Goal: Task Accomplishment & Management: Manage account settings

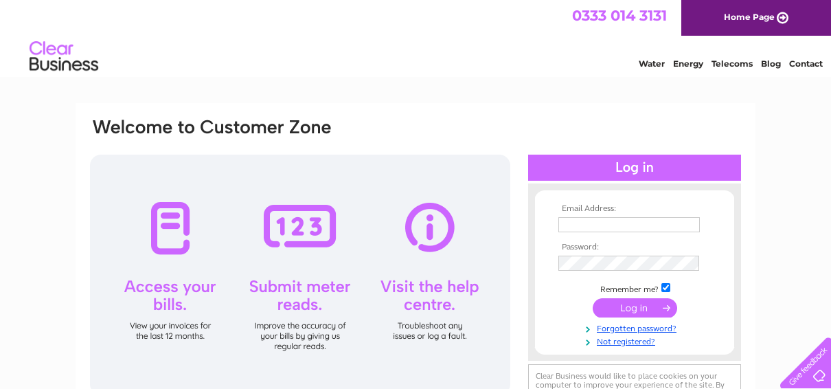
scroll to position [69, 0]
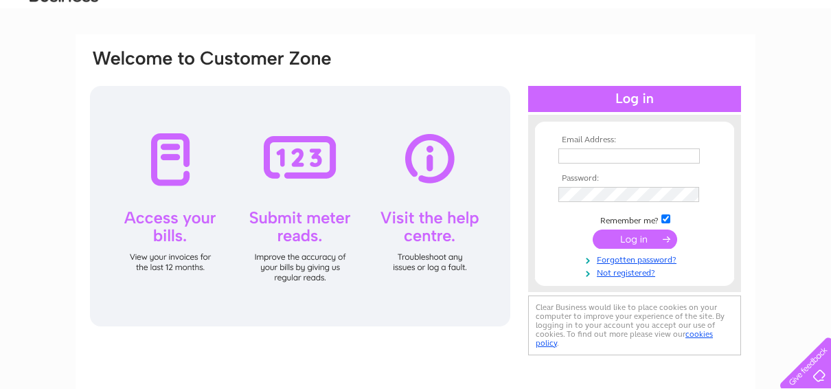
type input "purebeautydundee@gmail.com"
click at [628, 242] on input "submit" at bounding box center [635, 238] width 84 height 19
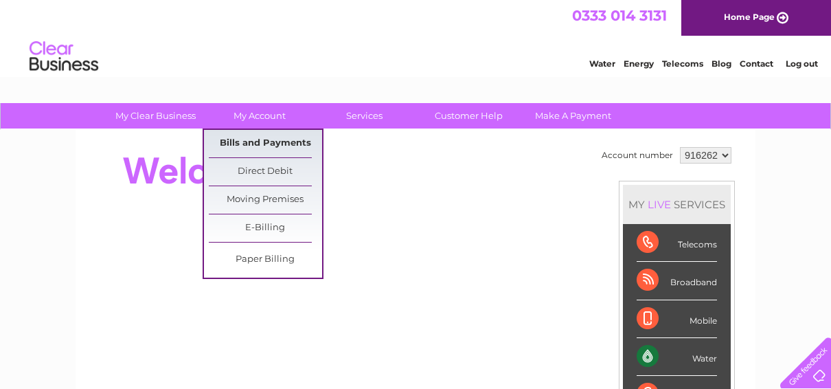
click at [279, 147] on link "Bills and Payments" at bounding box center [265, 143] width 113 height 27
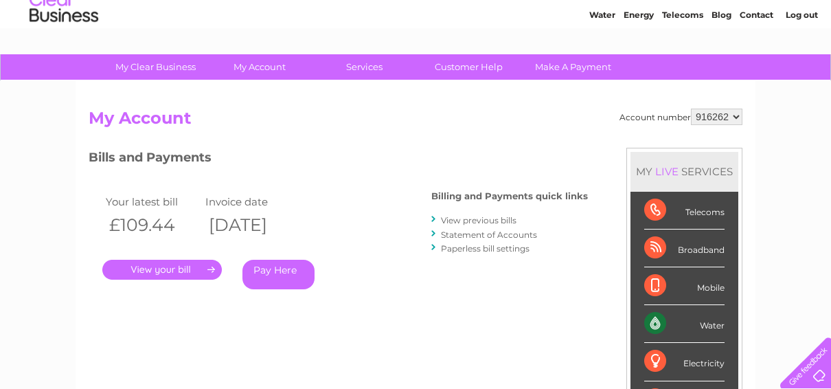
scroll to position [69, 0]
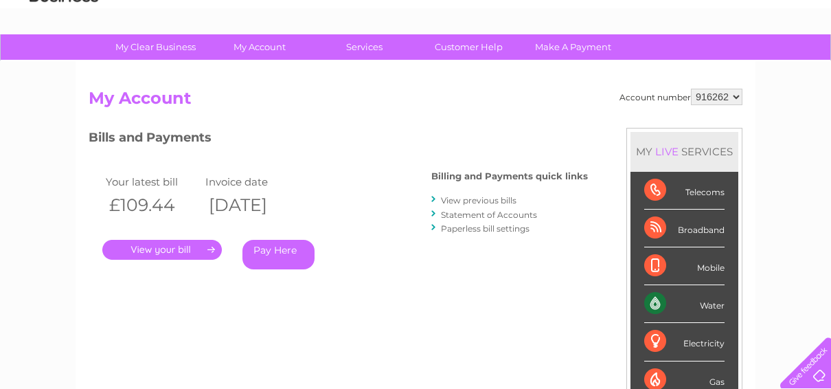
click at [496, 216] on link "Statement of Accounts" at bounding box center [489, 214] width 96 height 10
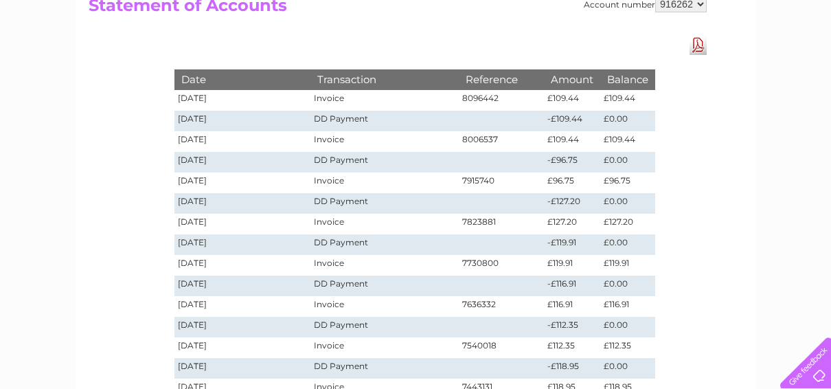
scroll to position [69, 0]
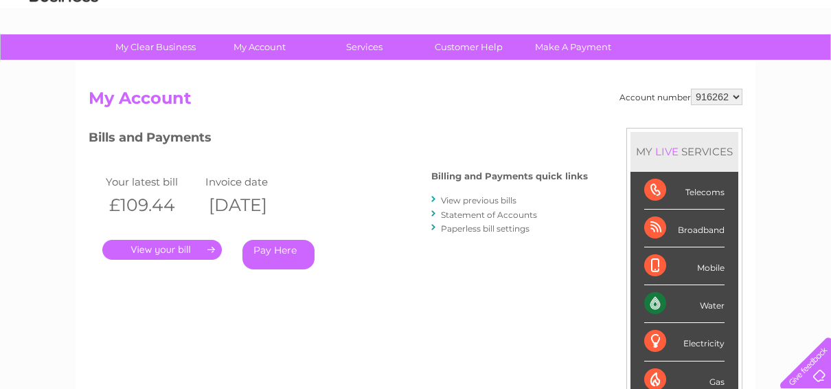
click at [159, 251] on link "." at bounding box center [161, 250] width 119 height 20
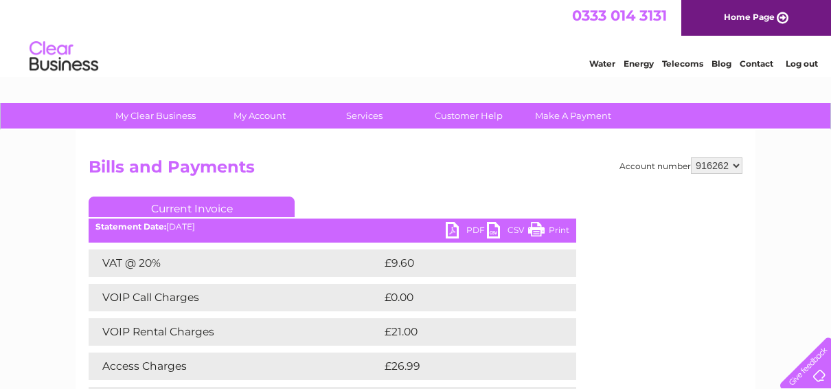
drag, startPoint x: 541, startPoint y: 224, endPoint x: 109, endPoint y: 316, distance: 441.6
click at [541, 224] on link "Print" at bounding box center [548, 232] width 41 height 20
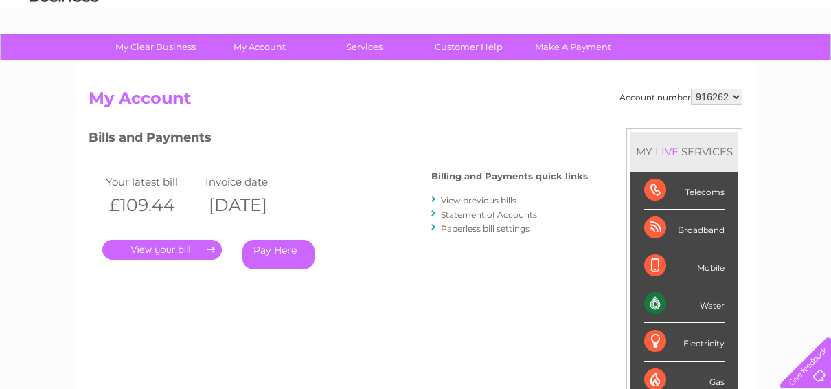
click at [456, 201] on link "View previous bills" at bounding box center [479, 200] width 76 height 10
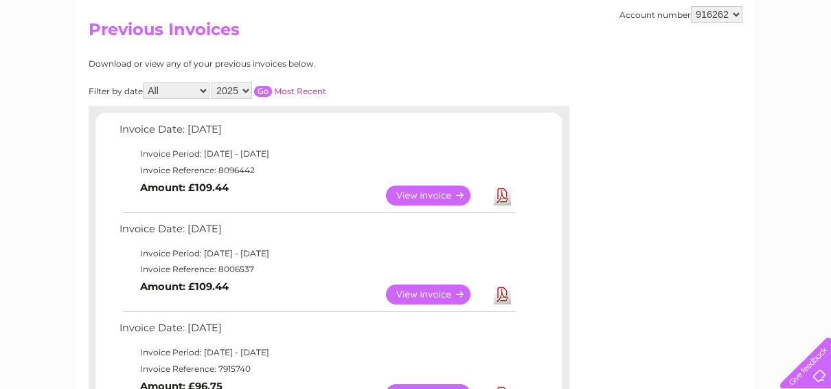
scroll to position [206, 0]
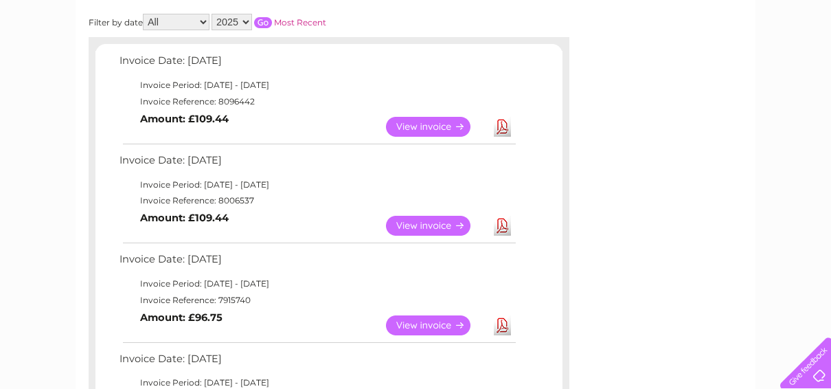
click at [439, 224] on link "View" at bounding box center [436, 226] width 101 height 20
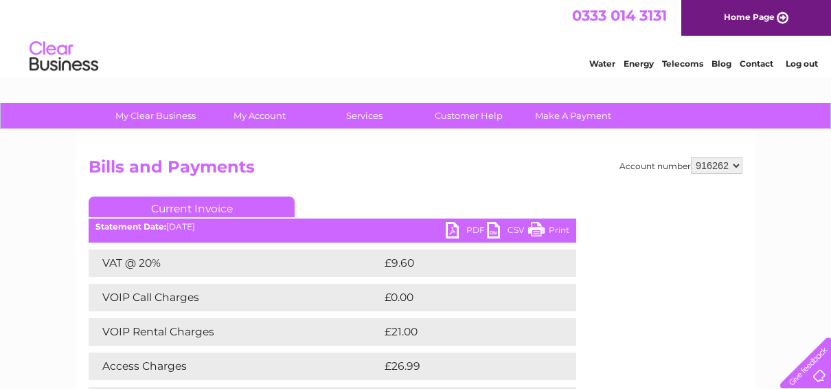
click at [549, 224] on link "Print" at bounding box center [548, 232] width 41 height 20
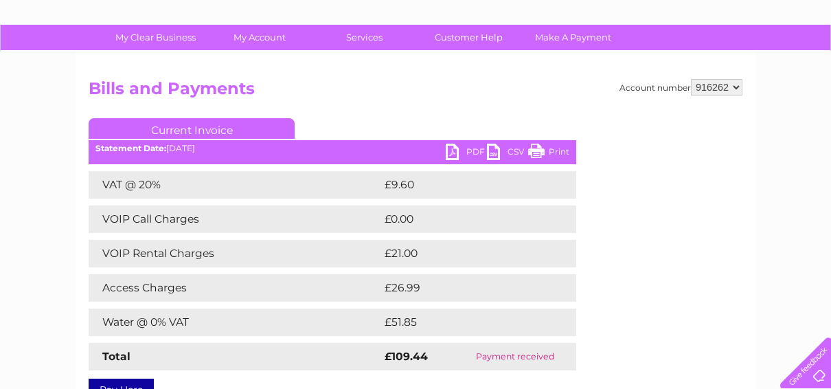
scroll to position [69, 0]
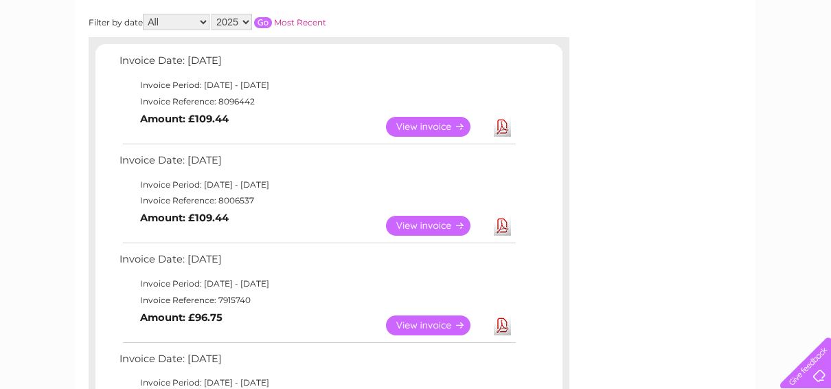
click at [424, 321] on link "View" at bounding box center [436, 325] width 101 height 20
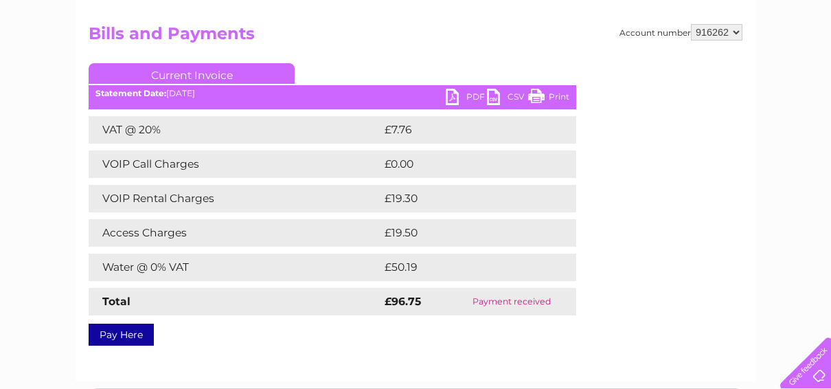
scroll to position [137, 0]
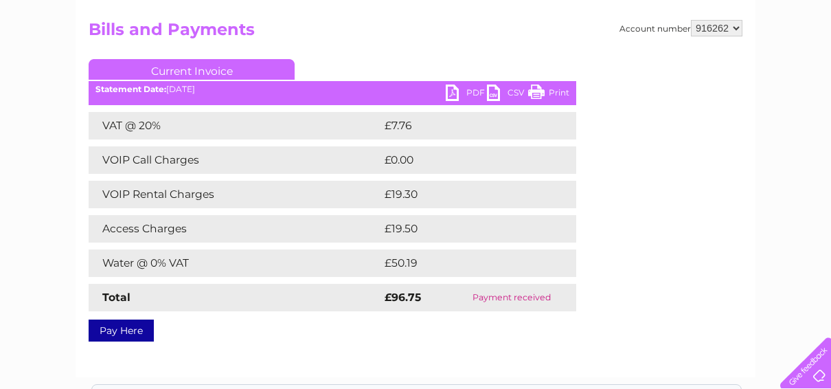
click at [560, 88] on link "Print" at bounding box center [548, 94] width 41 height 20
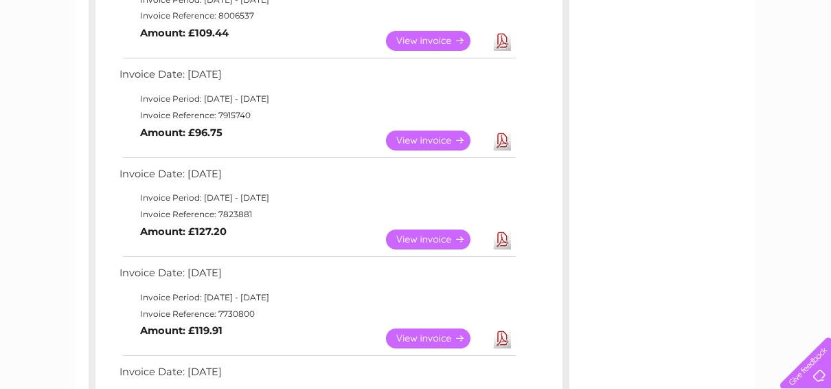
scroll to position [412, 0]
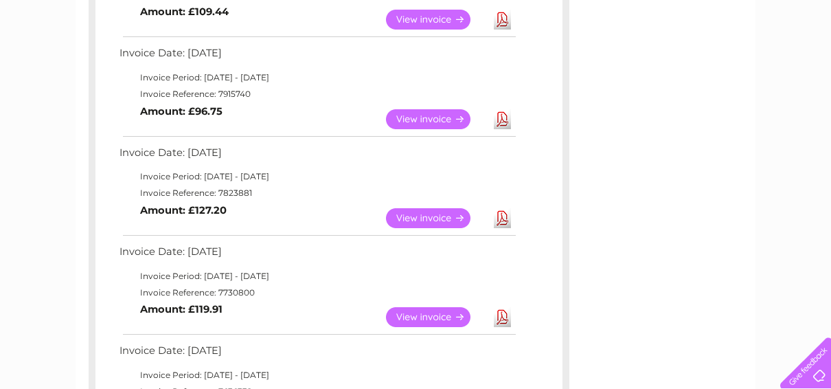
click at [407, 219] on link "View" at bounding box center [436, 218] width 101 height 20
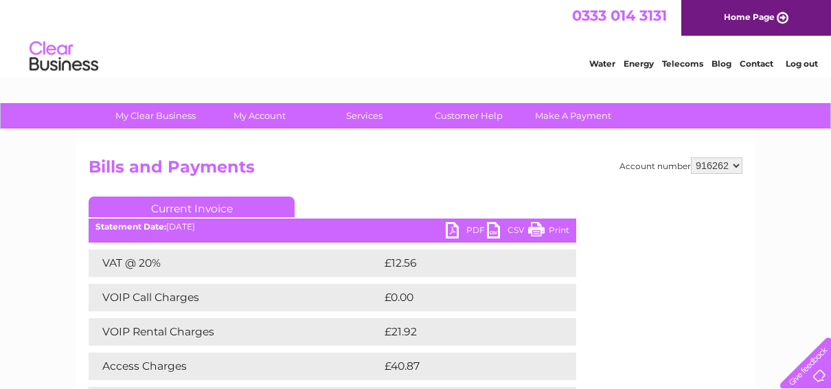
click at [550, 229] on link "Print" at bounding box center [548, 232] width 41 height 20
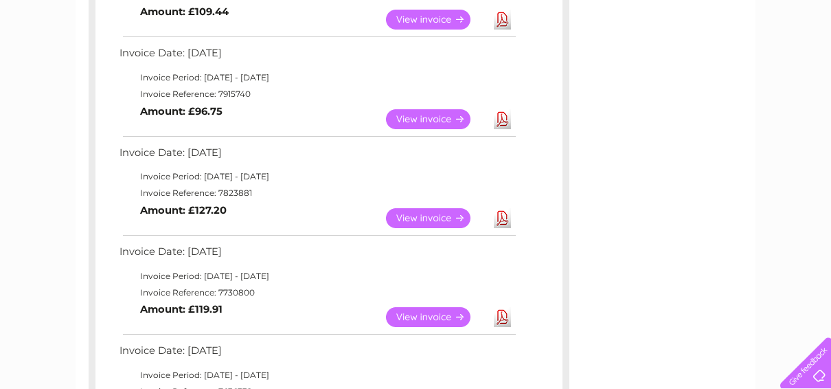
click at [453, 314] on link "View" at bounding box center [436, 317] width 101 height 20
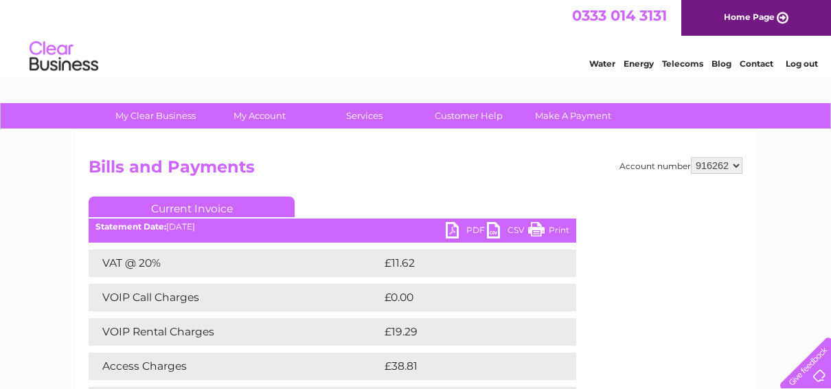
click at [550, 229] on link "Print" at bounding box center [548, 232] width 41 height 20
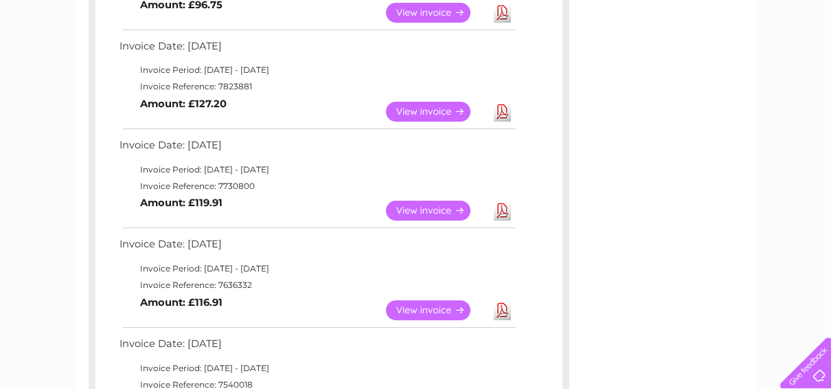
scroll to position [549, 0]
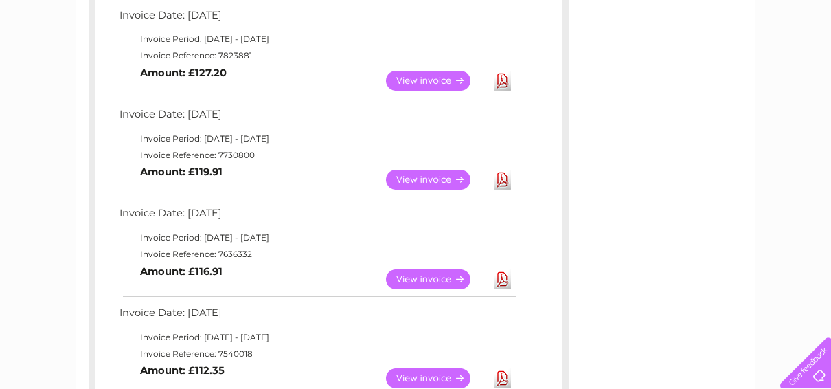
click at [430, 275] on link "View" at bounding box center [436, 279] width 101 height 20
click at [428, 276] on link "View" at bounding box center [436, 279] width 101 height 20
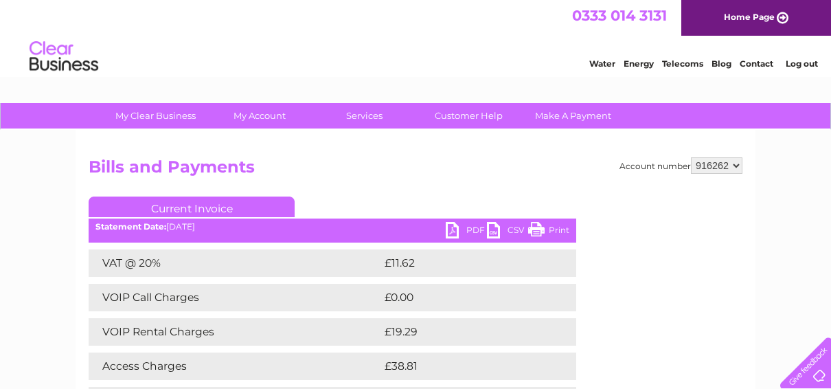
click at [546, 228] on link "Print" at bounding box center [548, 232] width 41 height 20
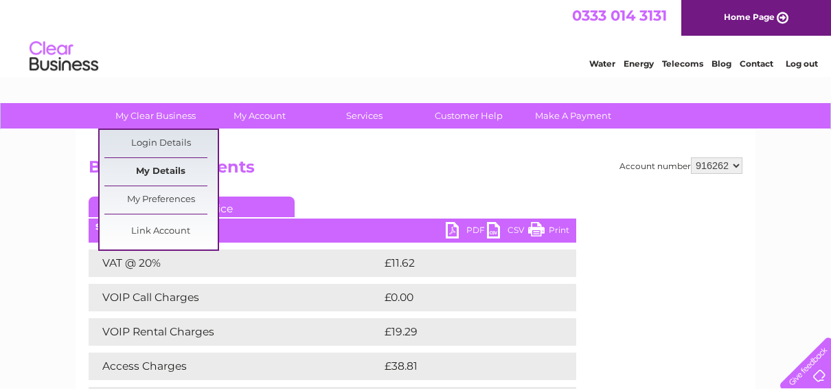
click at [178, 165] on link "My Details" at bounding box center [160, 171] width 113 height 27
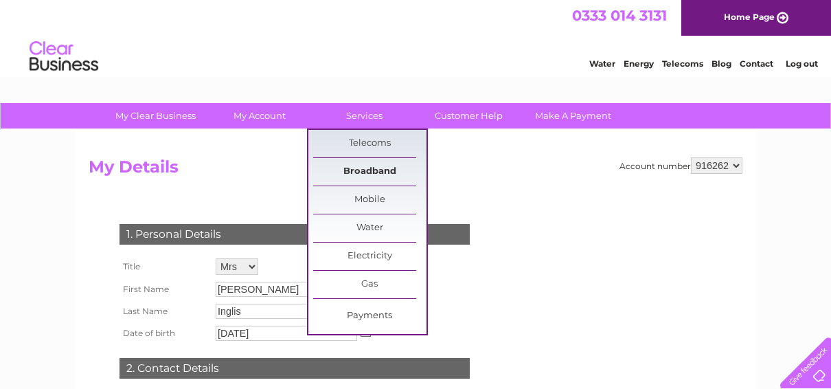
click at [385, 163] on link "Broadband" at bounding box center [369, 171] width 113 height 27
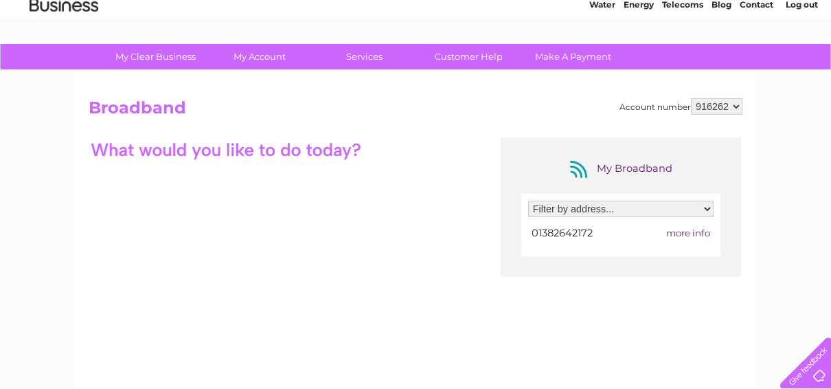
scroll to position [137, 0]
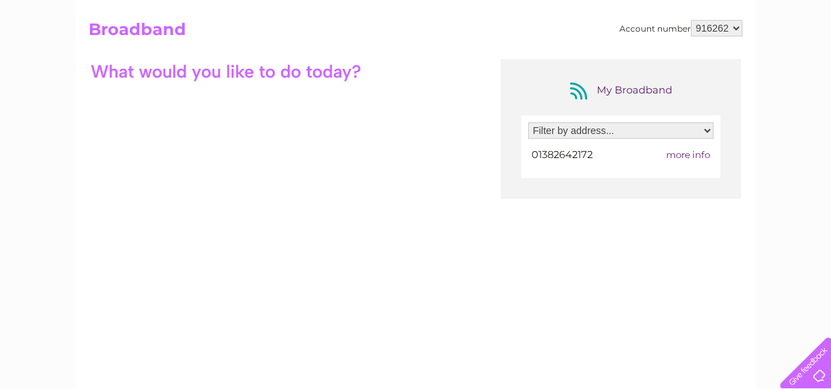
click at [702, 130] on select "Filter by address... [STREET_ADDRESS]" at bounding box center [620, 130] width 185 height 16
click at [700, 99] on center "My Broadband" at bounding box center [620, 91] width 227 height 22
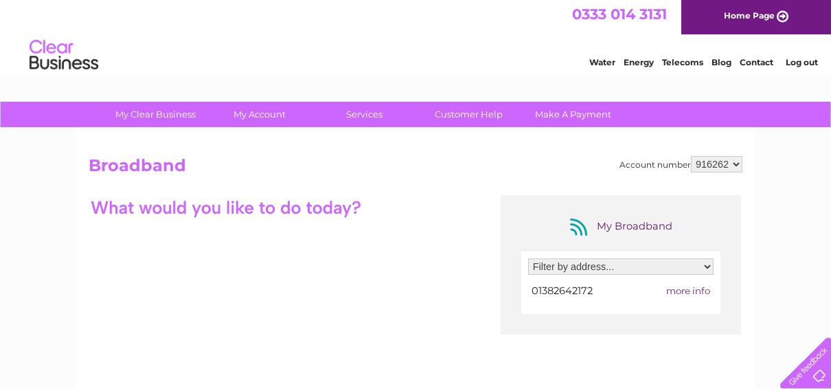
scroll to position [0, 0]
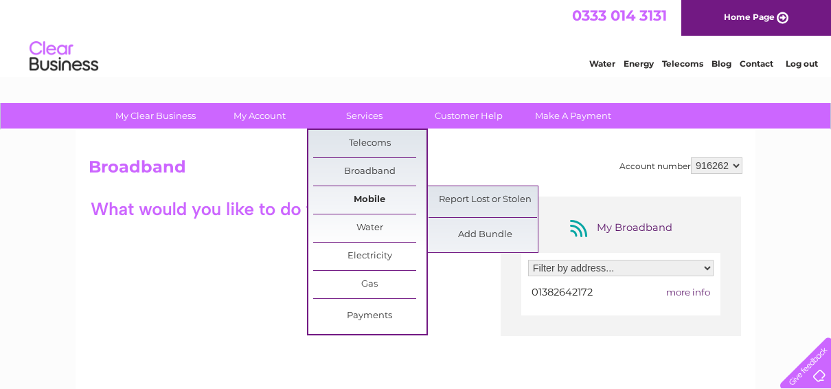
click at [361, 193] on link "Mobile" at bounding box center [369, 199] width 113 height 27
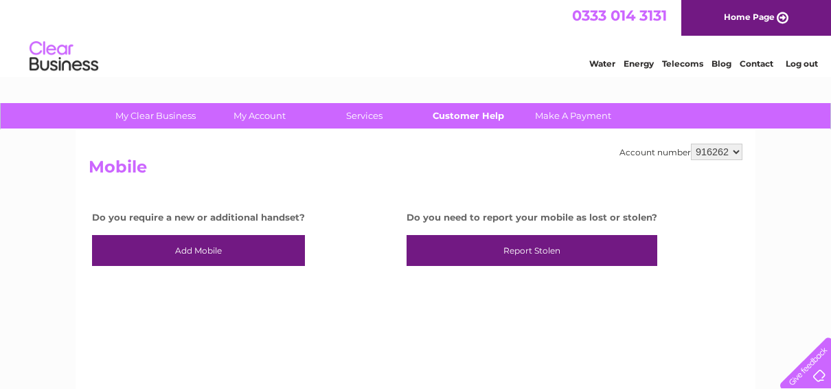
click at [453, 119] on link "Customer Help" at bounding box center [468, 115] width 113 height 25
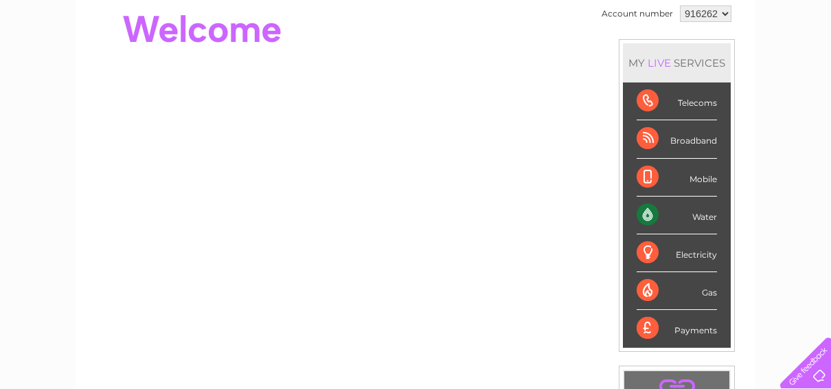
scroll to position [137, 0]
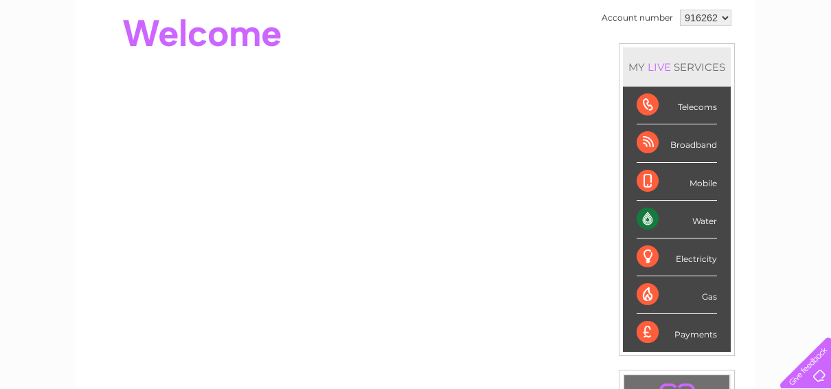
click at [694, 146] on div "Broadband" at bounding box center [677, 143] width 80 height 38
click at [647, 143] on div "Broadband" at bounding box center [677, 143] width 80 height 38
click at [696, 144] on div "Broadband" at bounding box center [677, 143] width 80 height 38
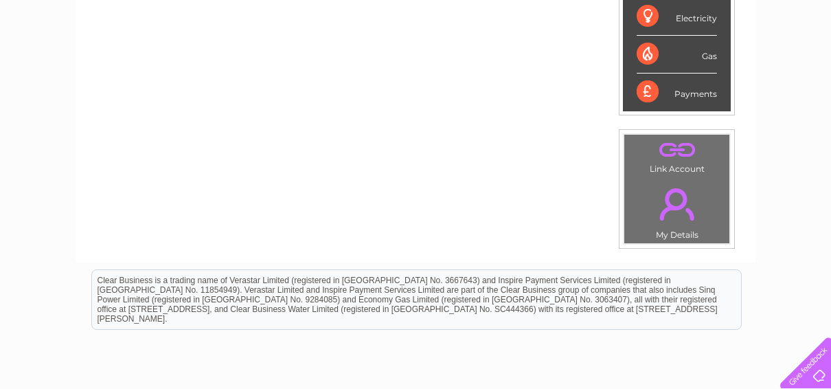
scroll to position [493, 0]
